Goal: Information Seeking & Learning: Learn about a topic

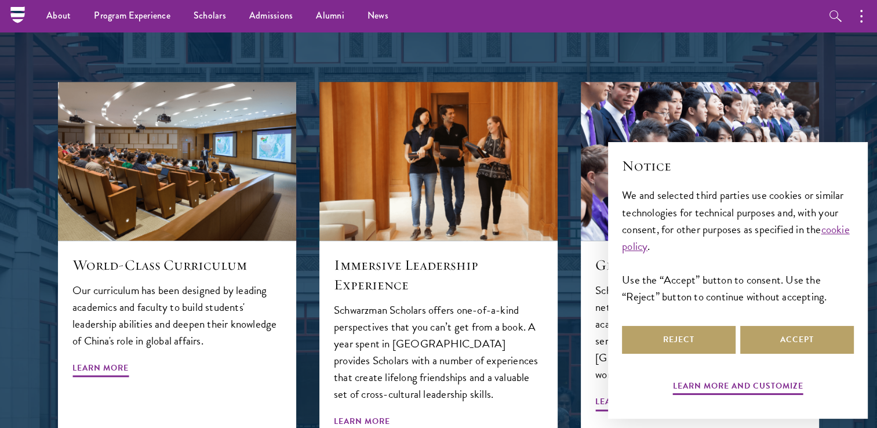
scroll to position [1150, 0]
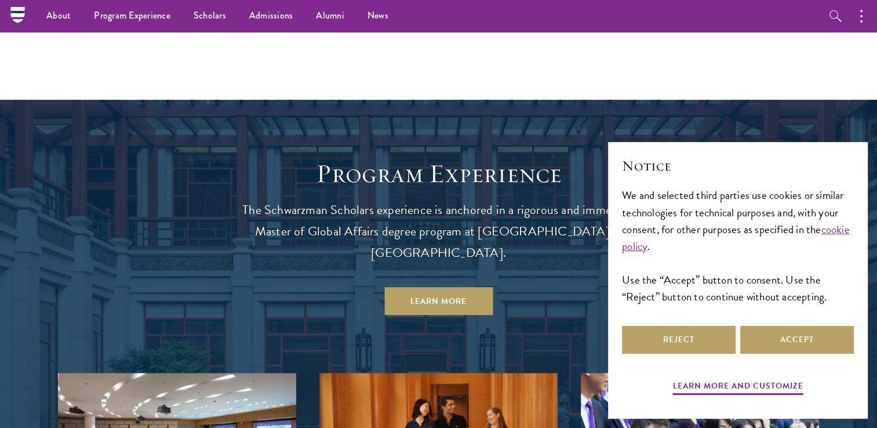
scroll to position [927, 0]
